Goal: Find specific page/section: Find specific page/section

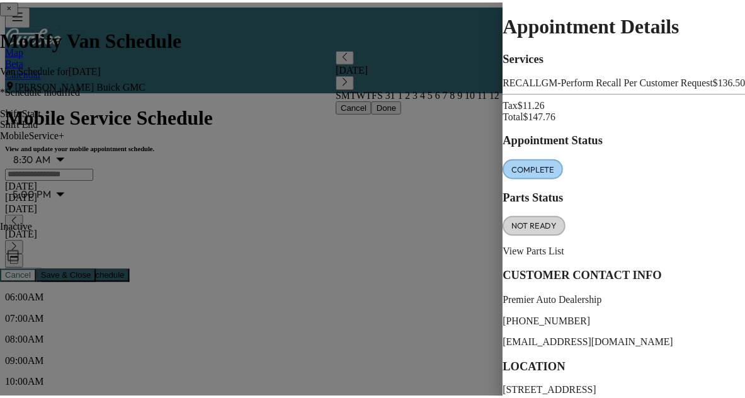
scroll to position [388, 0]
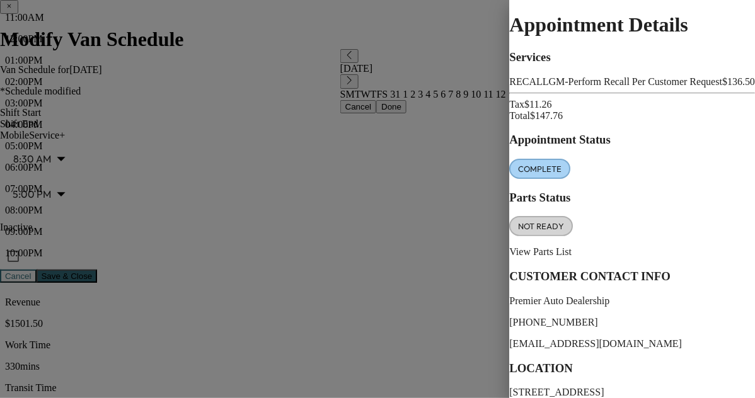
click at [227, 51] on div at bounding box center [377, 199] width 755 height 398
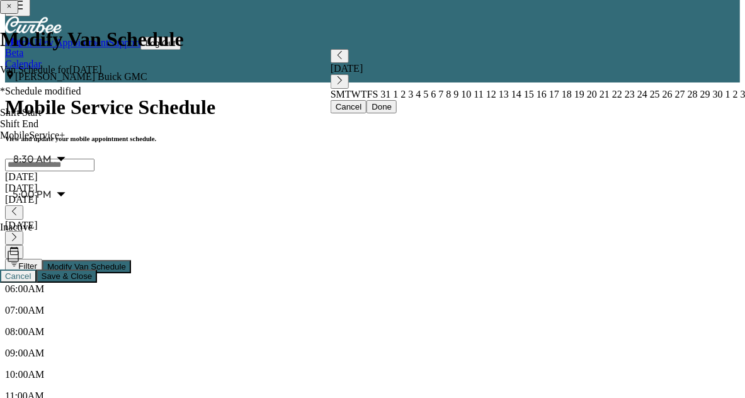
scroll to position [0, 0]
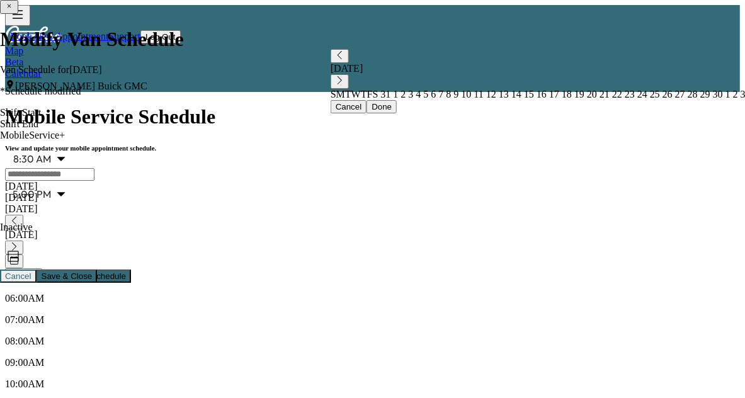
click at [149, 192] on div "[DATE]" at bounding box center [372, 197] width 735 height 11
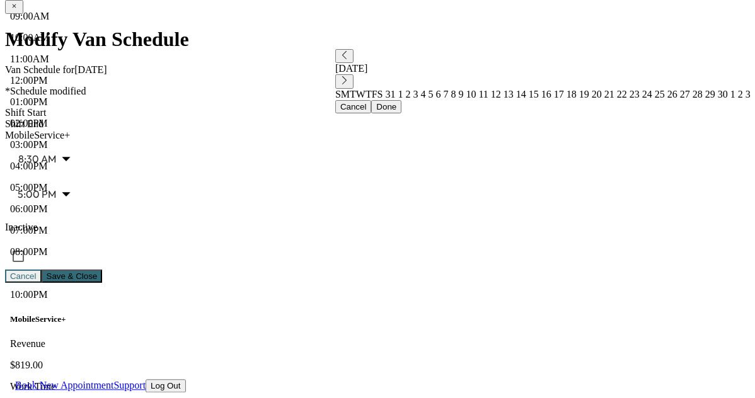
scroll to position [345, 0]
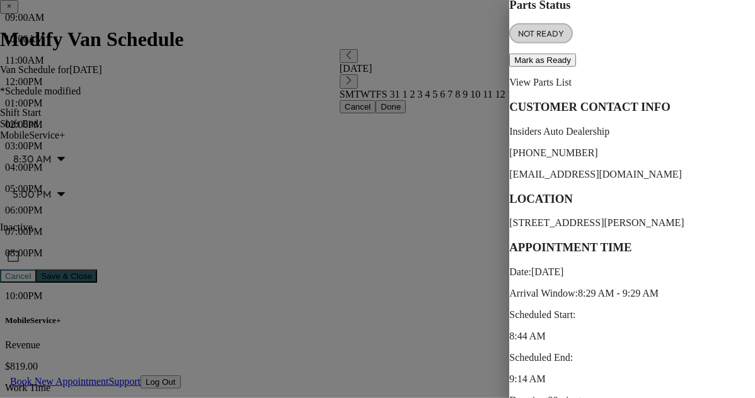
scroll to position [216, 0]
click at [240, 175] on div at bounding box center [377, 199] width 755 height 398
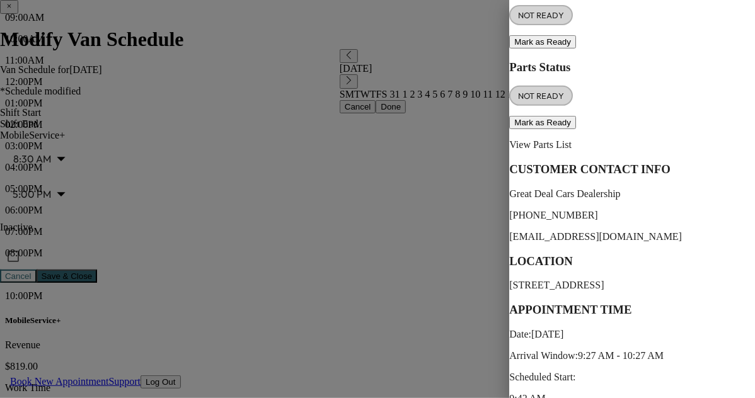
scroll to position [154, 0]
click at [151, 244] on div at bounding box center [377, 199] width 755 height 398
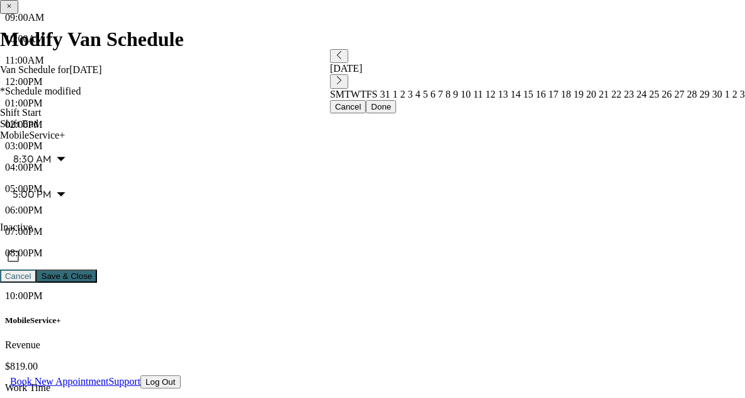
drag, startPoint x: 151, startPoint y: 244, endPoint x: 285, endPoint y: 229, distance: 135.0
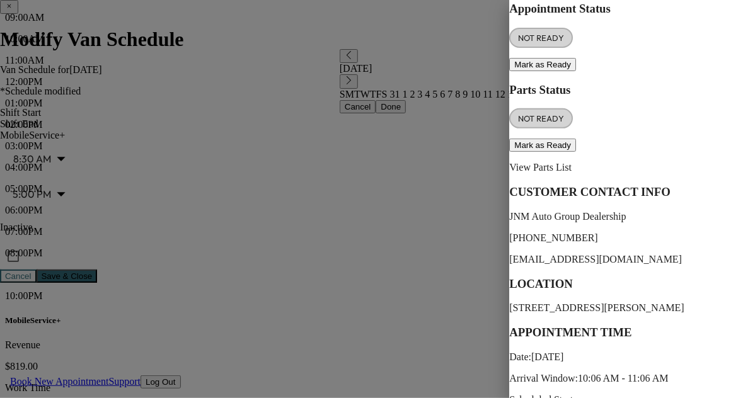
scroll to position [232, 0]
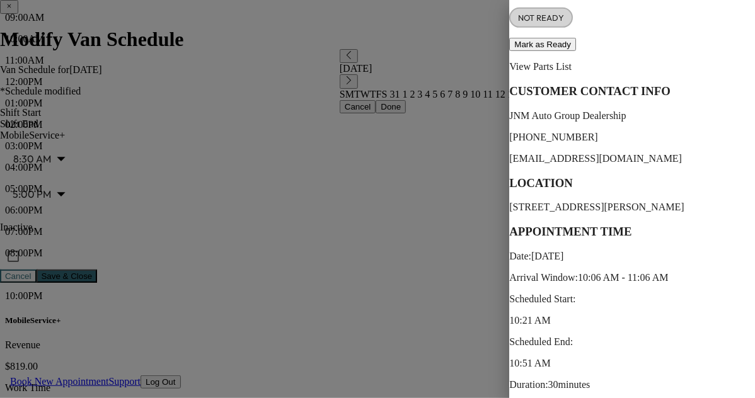
click at [242, 271] on div at bounding box center [377, 199] width 755 height 398
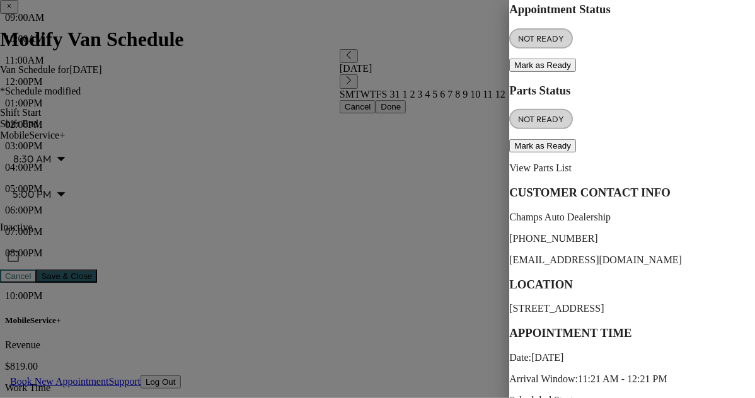
scroll to position [131, 0]
click at [222, 285] on div at bounding box center [377, 199] width 755 height 398
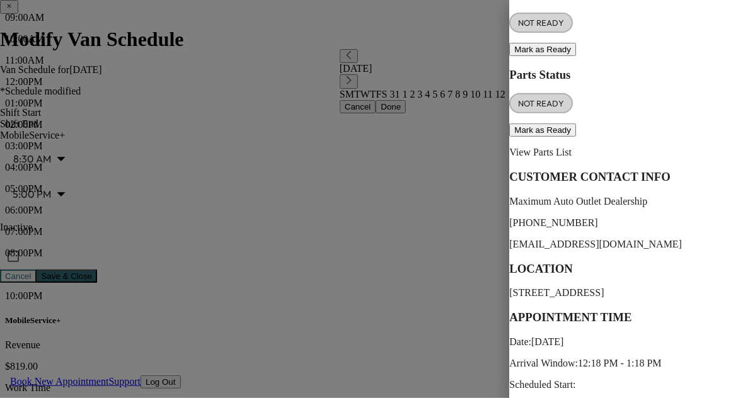
scroll to position [146, 0]
click at [234, 290] on div at bounding box center [377, 199] width 755 height 398
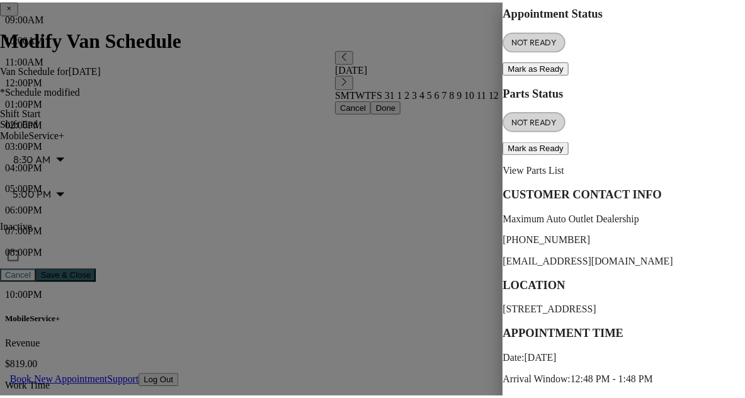
scroll to position [130, 0]
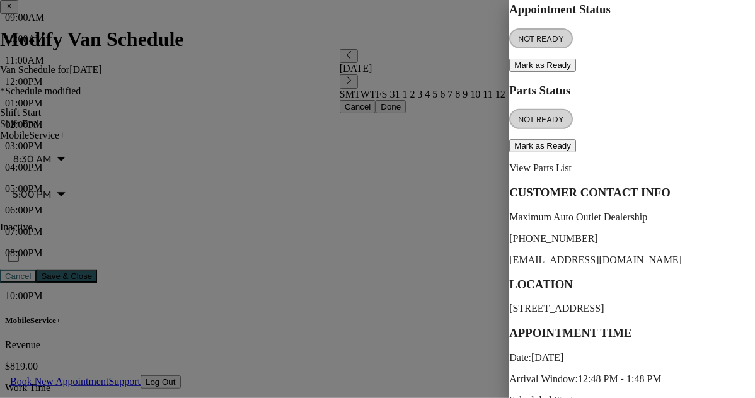
click at [60, 230] on div at bounding box center [377, 199] width 755 height 398
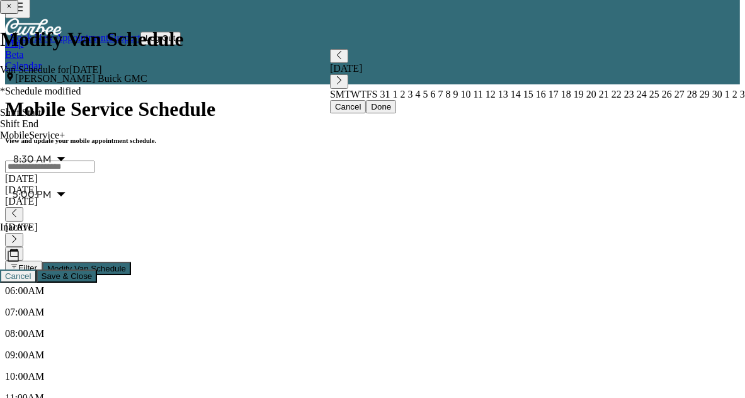
scroll to position [0, 0]
